Goal: Information Seeking & Learning: Learn about a topic

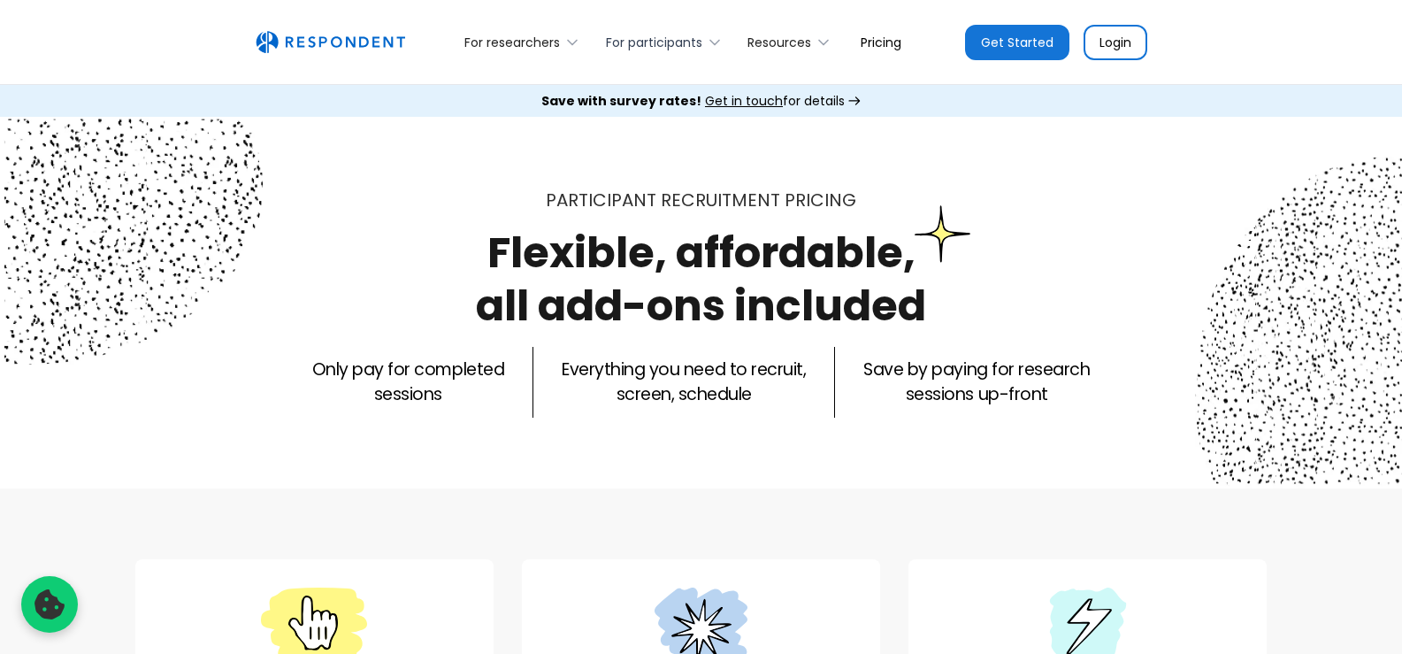
click at [700, 42] on div "For participants" at bounding box center [654, 43] width 96 height 18
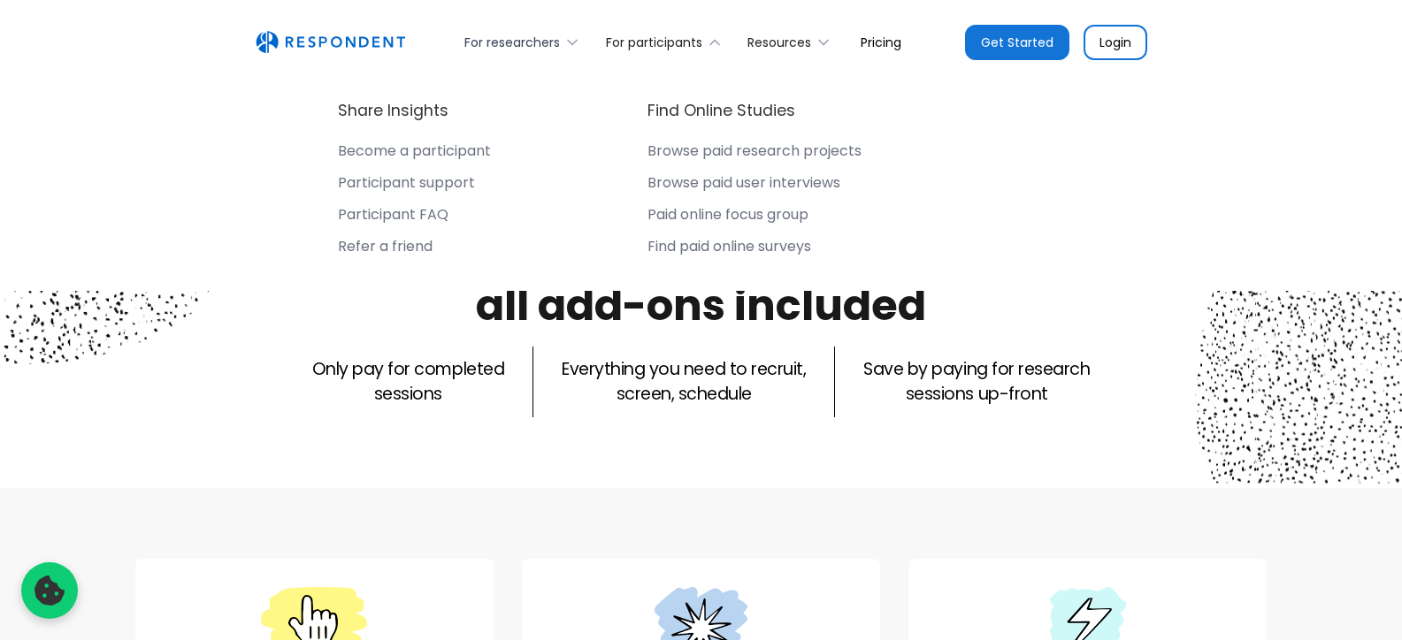
click at [526, 40] on div "For researchers" at bounding box center [512, 43] width 96 height 18
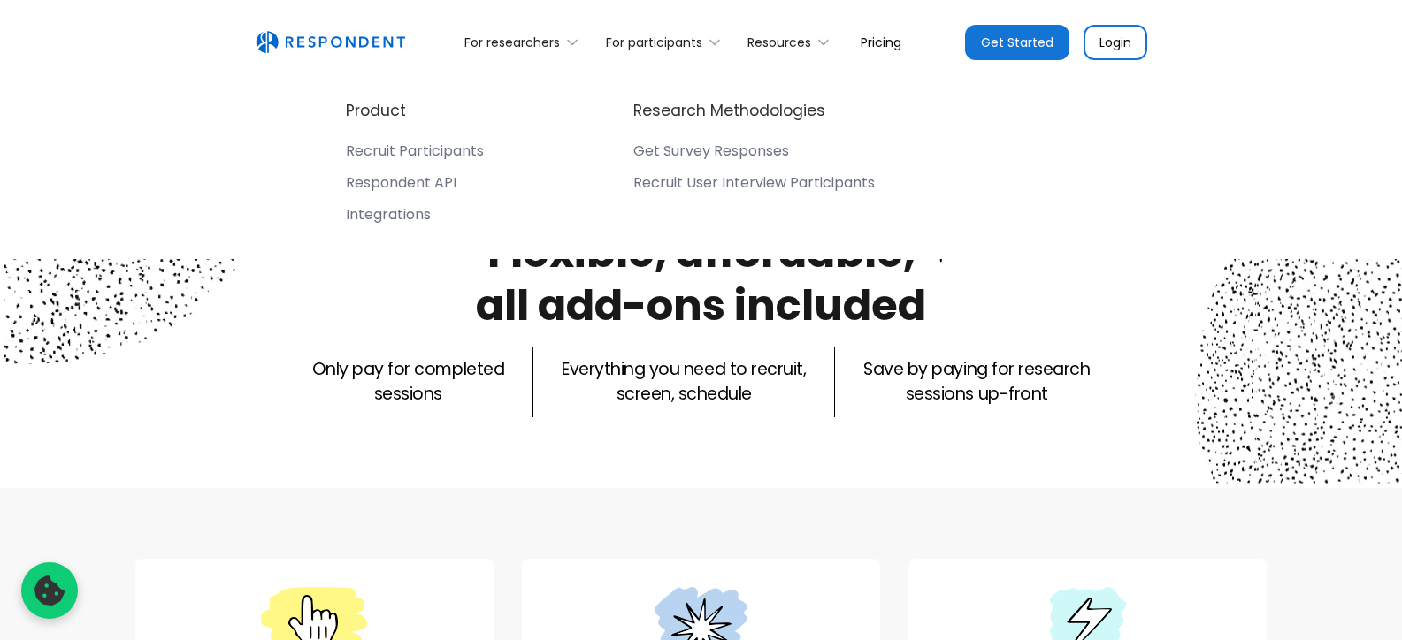
click at [888, 40] on link "Pricing" at bounding box center [880, 42] width 69 height 42
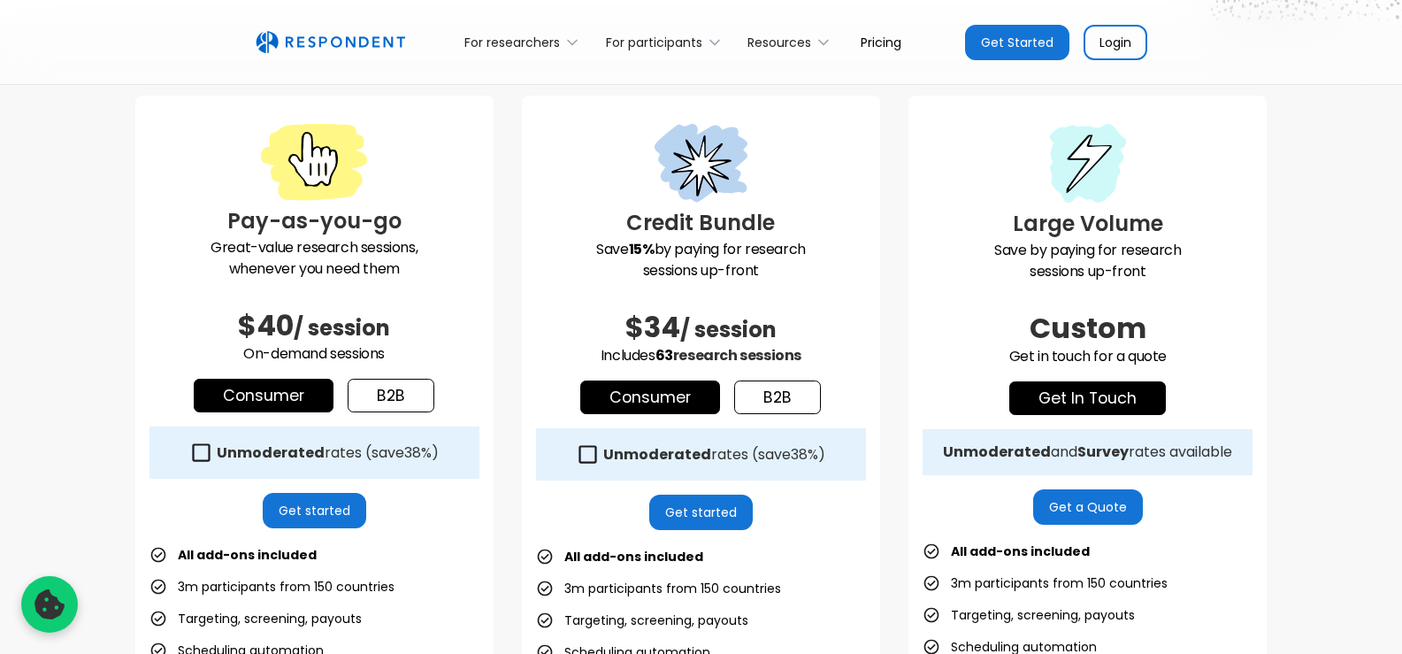
scroll to position [354, 0]
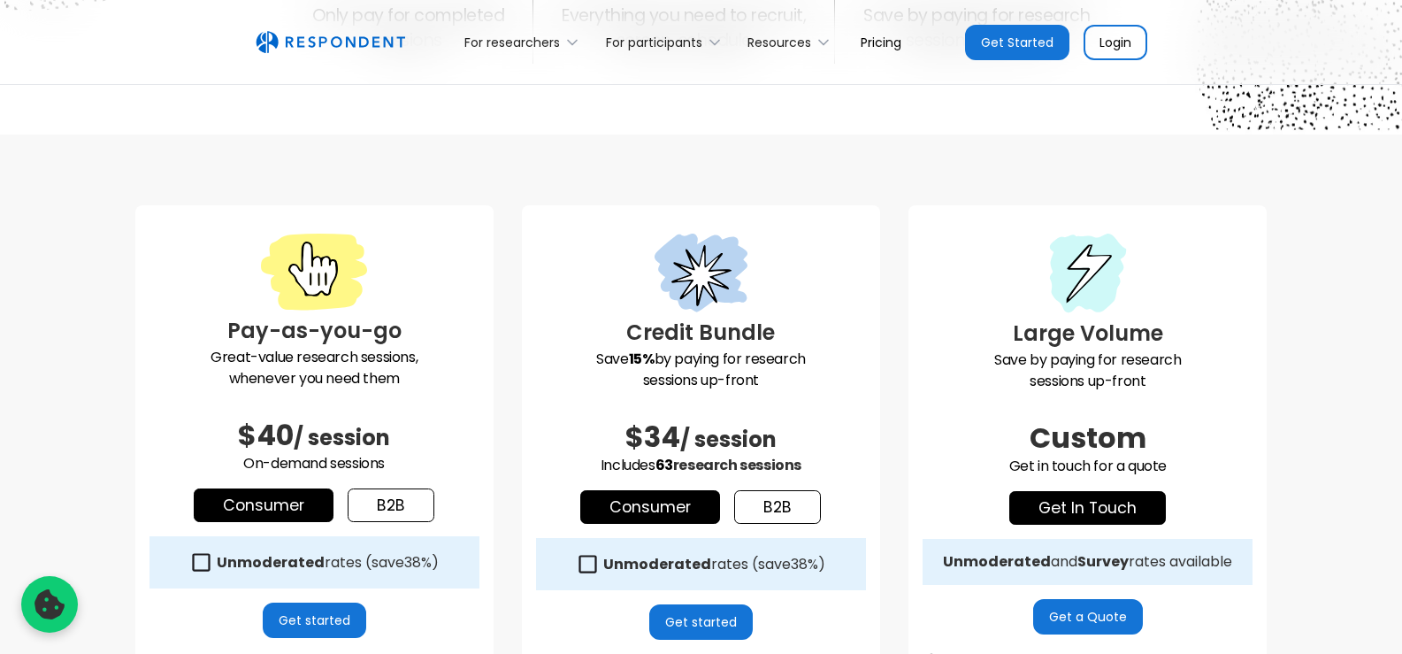
click at [1128, 49] on link "Login" at bounding box center [1115, 42] width 64 height 35
click at [997, 43] on link "Get Started" at bounding box center [1017, 42] width 104 height 35
